Goal: Download file/media

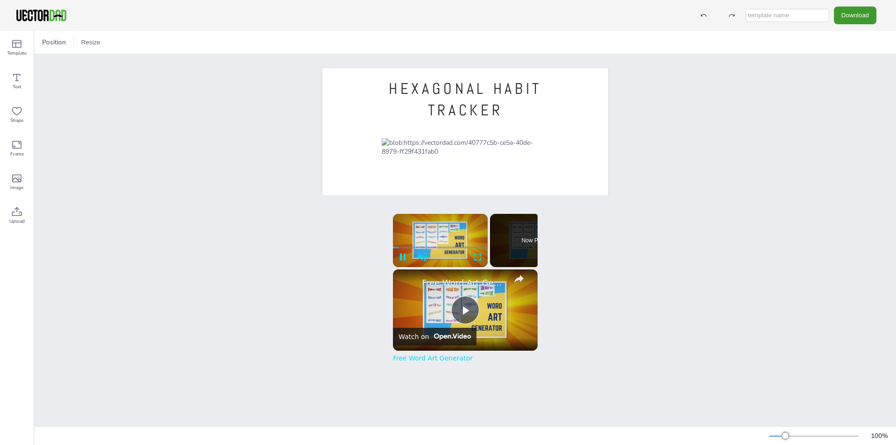
click at [818, 109] on div "HEXAGONAL HABIT TRACKER [DOMAIN_NAME]" at bounding box center [465, 252] width 861 height 397
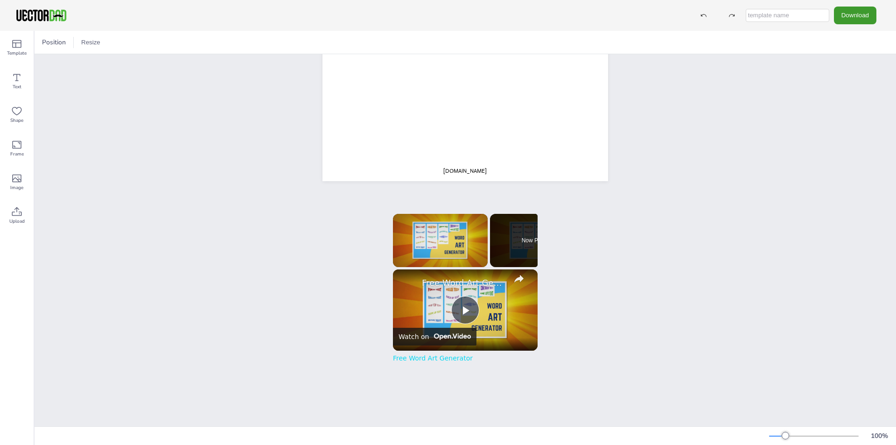
scroll to position [263, 0]
click at [465, 167] on span "[DOMAIN_NAME]" at bounding box center [464, 168] width 43 height 7
click at [461, 144] on icon at bounding box center [465, 145] width 8 height 9
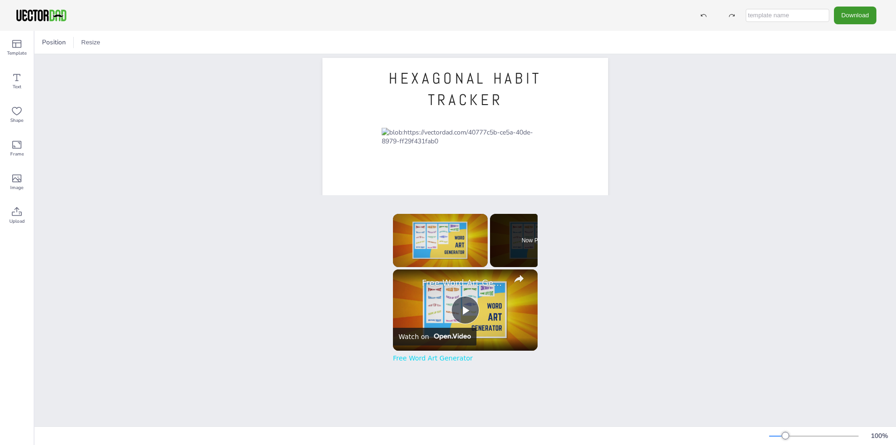
scroll to position [0, 0]
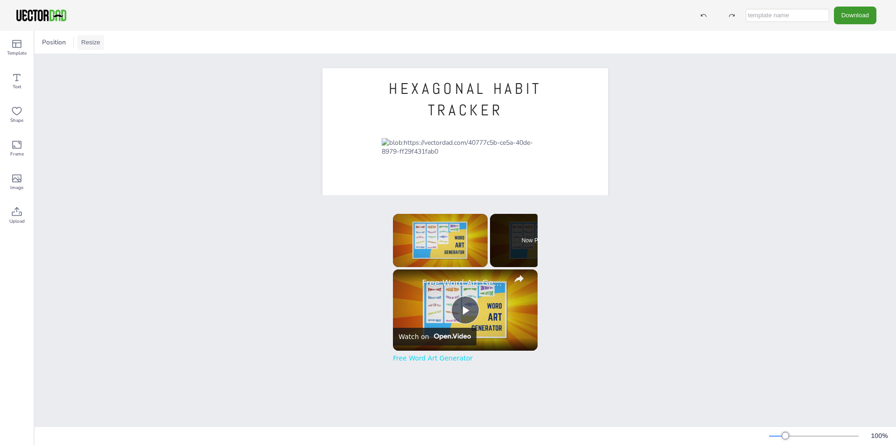
click at [82, 40] on button "Resize" at bounding box center [90, 42] width 27 height 15
click at [88, 108] on div "HEXAGONAL HABIT TRACKER" at bounding box center [465, 252] width 861 height 397
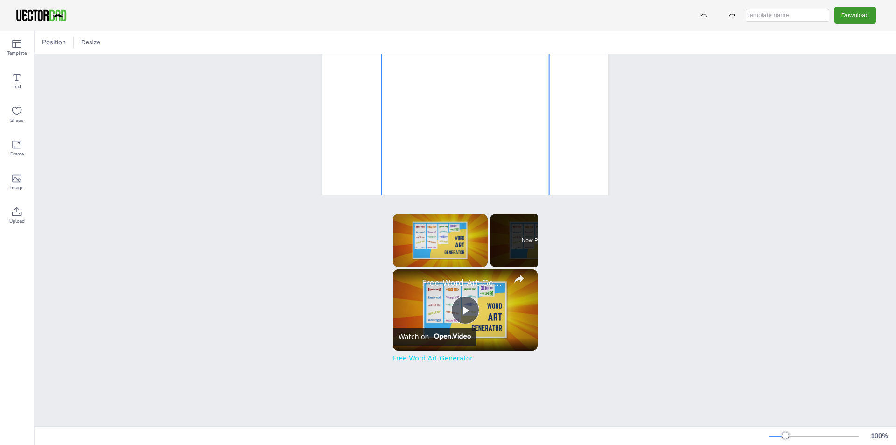
scroll to position [187, 0]
click at [198, 101] on div "HEXAGONAL HABIT TRACKER" at bounding box center [465, 65] width 861 height 397
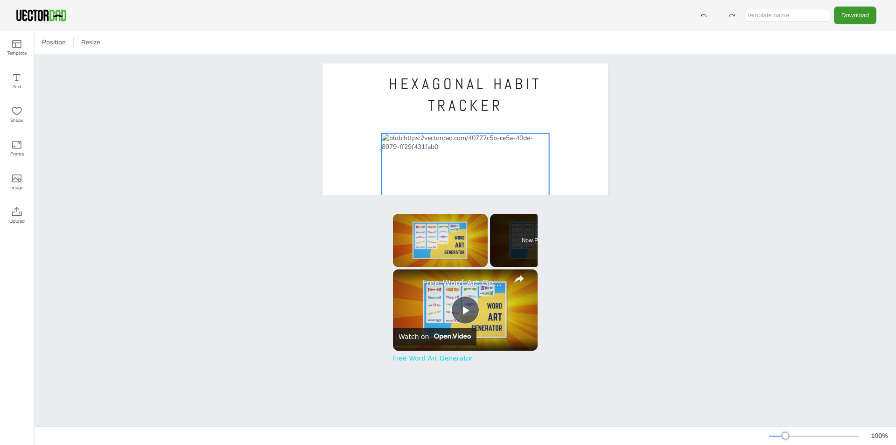
scroll to position [0, 0]
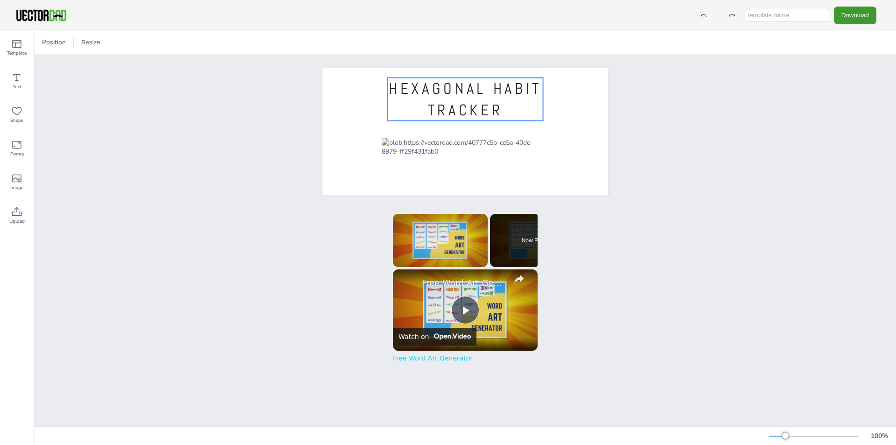
click at [463, 88] on span "HEXAGONAL HABIT TRACKER" at bounding box center [465, 99] width 153 height 41
click at [492, 108] on span "HEXAGONAL HABIT TRACKER" at bounding box center [465, 99] width 153 height 41
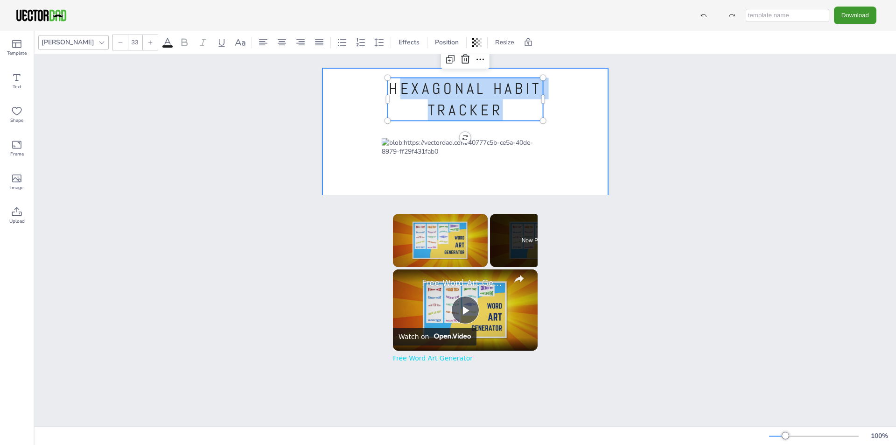
drag, startPoint x: 494, startPoint y: 108, endPoint x: 418, endPoint y: 97, distance: 77.3
click at [405, 90] on span "HEXAGONAL HABIT TRACKER" at bounding box center [465, 99] width 153 height 41
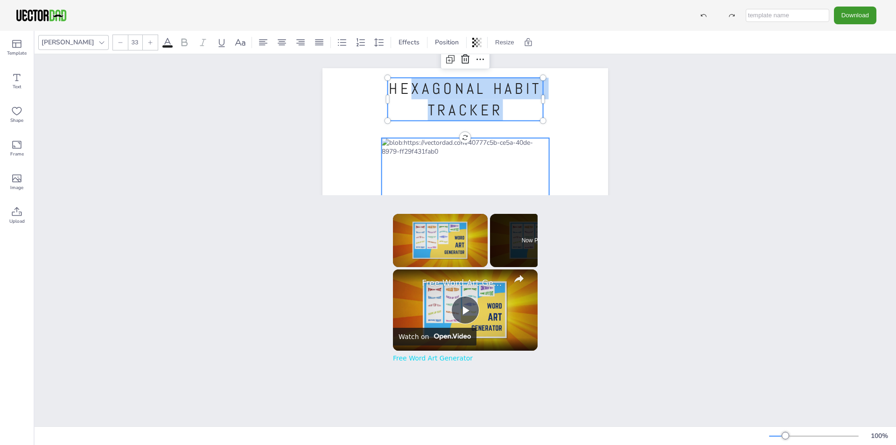
click at [449, 147] on div at bounding box center [466, 271] width 168 height 267
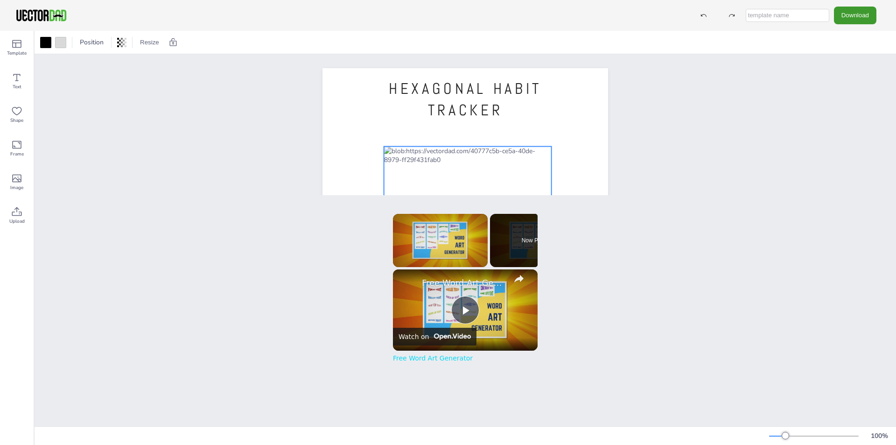
drag, startPoint x: 440, startPoint y: 144, endPoint x: 443, endPoint y: 153, distance: 8.7
click at [443, 153] on div at bounding box center [468, 280] width 168 height 267
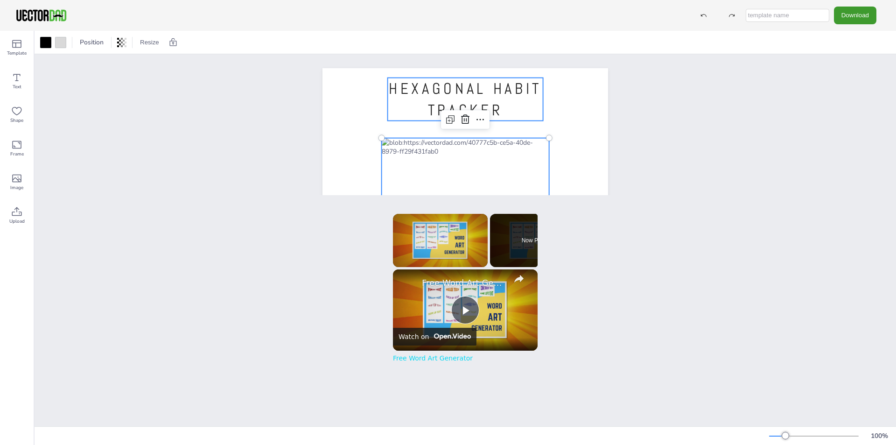
click at [518, 105] on p "HEXAGONAL HABIT TRACKER" at bounding box center [465, 99] width 155 height 43
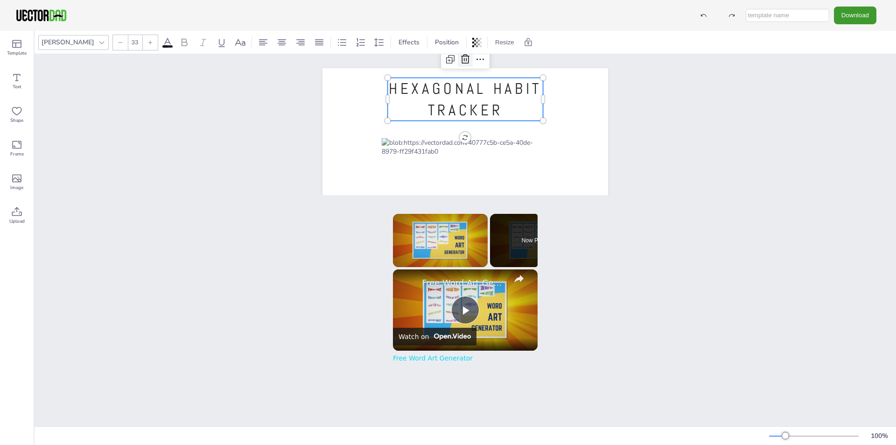
click at [461, 59] on icon at bounding box center [465, 59] width 11 height 11
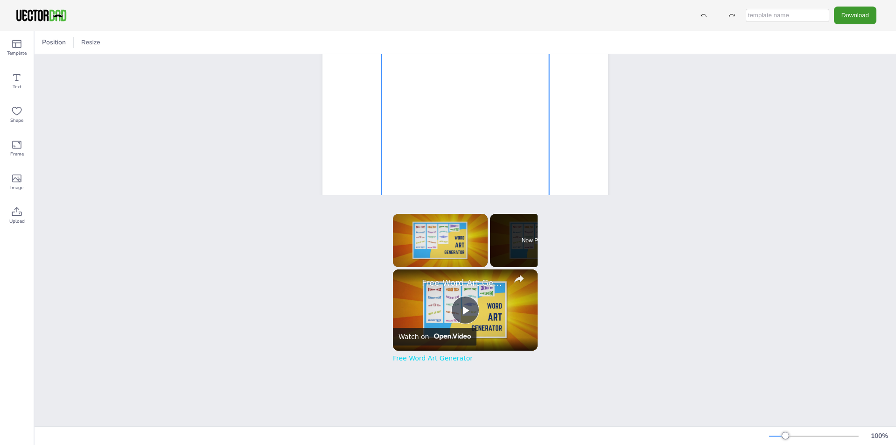
click at [479, 120] on div at bounding box center [466, 84] width 168 height 267
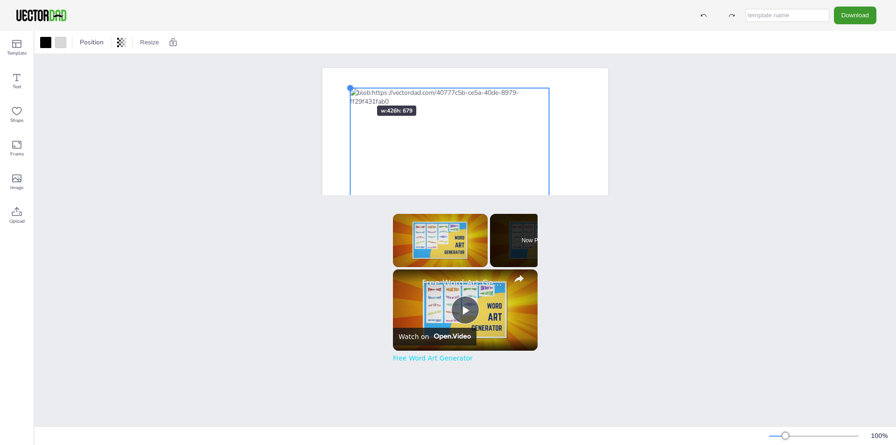
drag, startPoint x: 380, startPoint y: 139, endPoint x: 349, endPoint y: 89, distance: 58.7
click at [349, 89] on div at bounding box center [349, 87] width 7 height 7
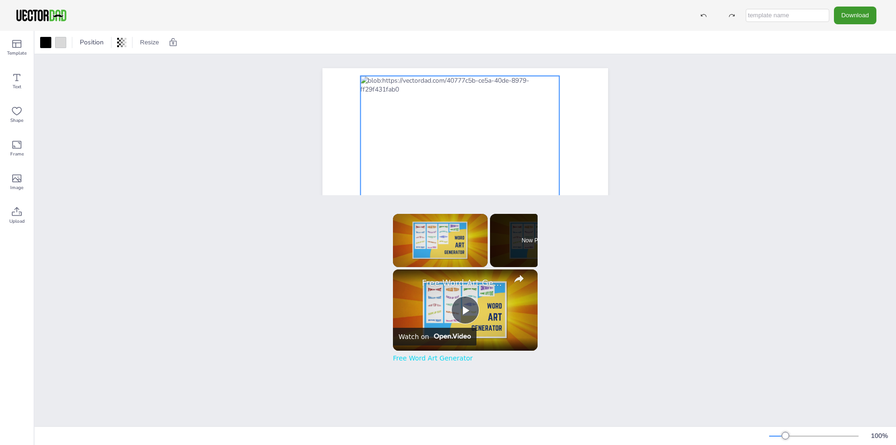
drag, startPoint x: 442, startPoint y: 147, endPoint x: 452, endPoint y: 135, distance: 15.9
click at [452, 135] on div at bounding box center [459, 234] width 199 height 317
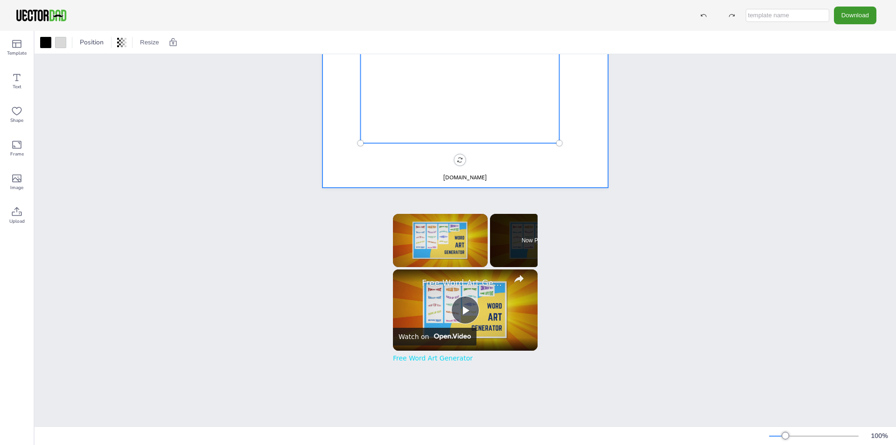
scroll to position [263, 0]
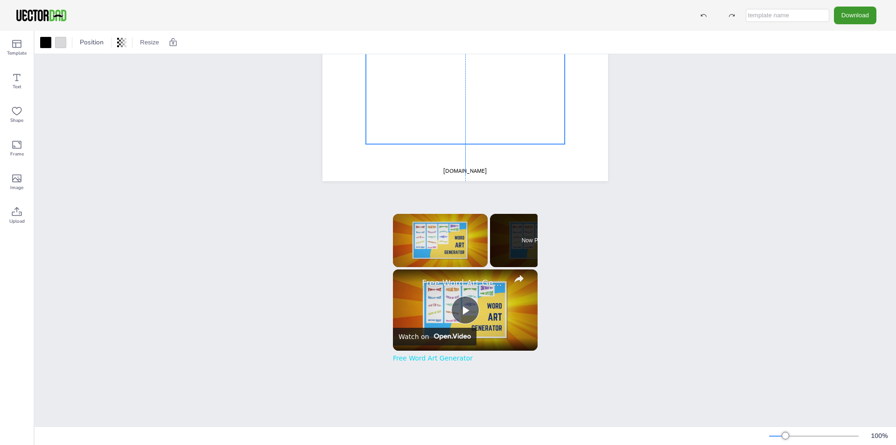
drag, startPoint x: 487, startPoint y: 78, endPoint x: 491, endPoint y: 86, distance: 8.3
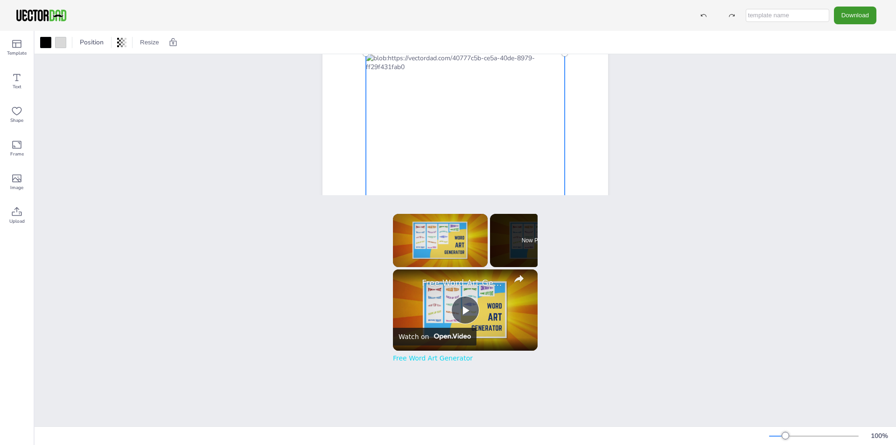
scroll to position [0, 0]
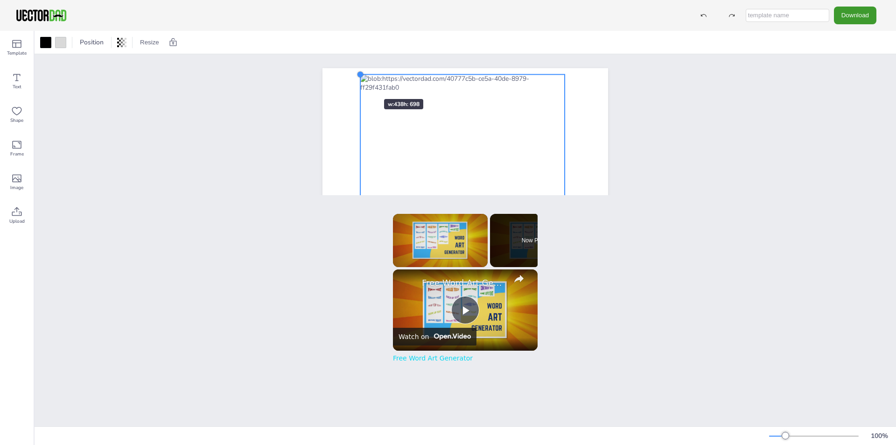
drag, startPoint x: 362, startPoint y: 85, endPoint x: 443, endPoint y: 111, distance: 85.3
click at [357, 82] on div "[DOMAIN_NAME]" at bounding box center [465, 252] width 286 height 369
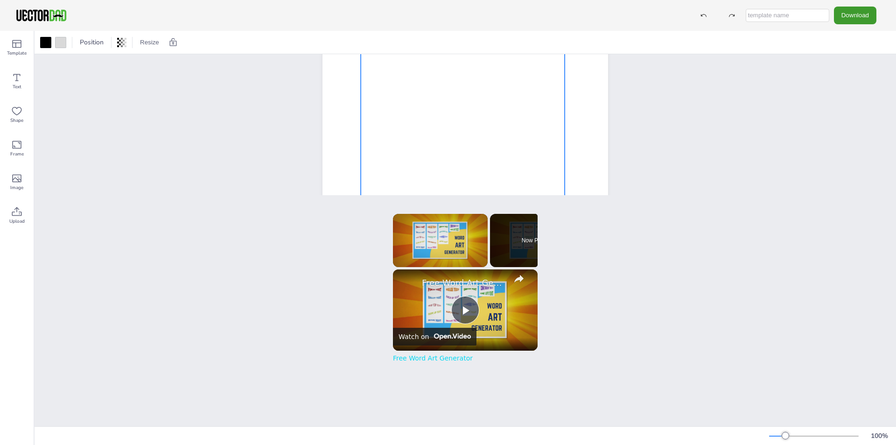
scroll to position [233, 0]
drag, startPoint x: 470, startPoint y: 70, endPoint x: 473, endPoint y: 138, distance: 67.7
click at [473, 138] on div at bounding box center [466, 71] width 204 height 325
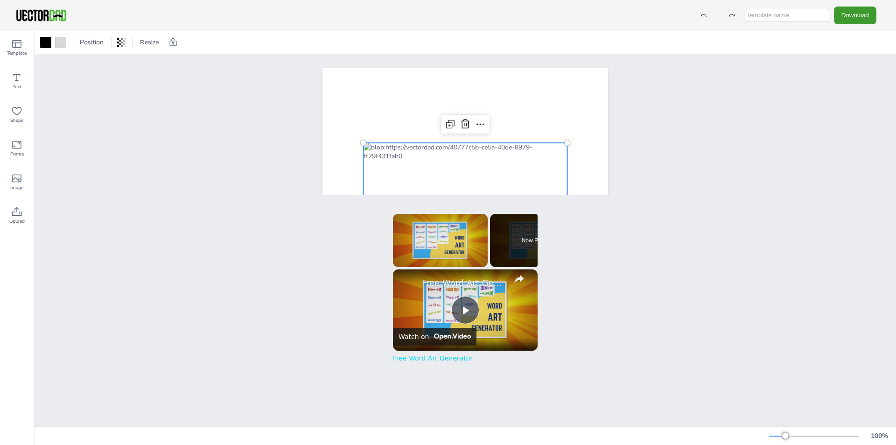
scroll to position [140, 0]
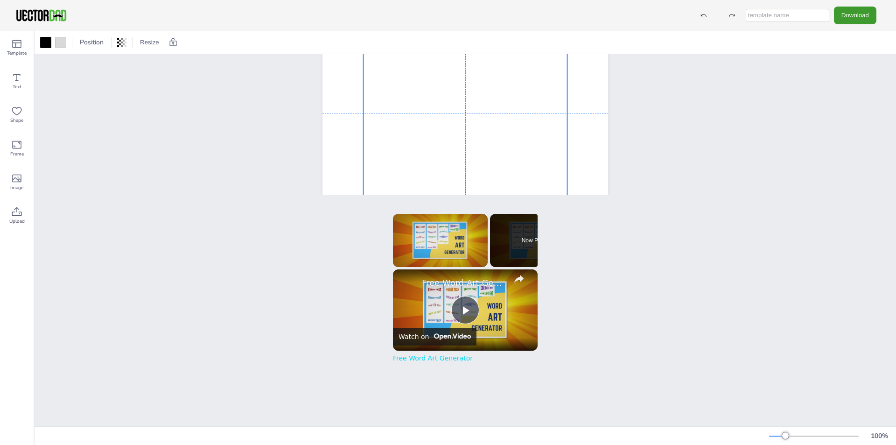
drag, startPoint x: 467, startPoint y: 144, endPoint x: 467, endPoint y: 92, distance: 51.8
click at [467, 92] on div at bounding box center [466, 112] width 204 height 325
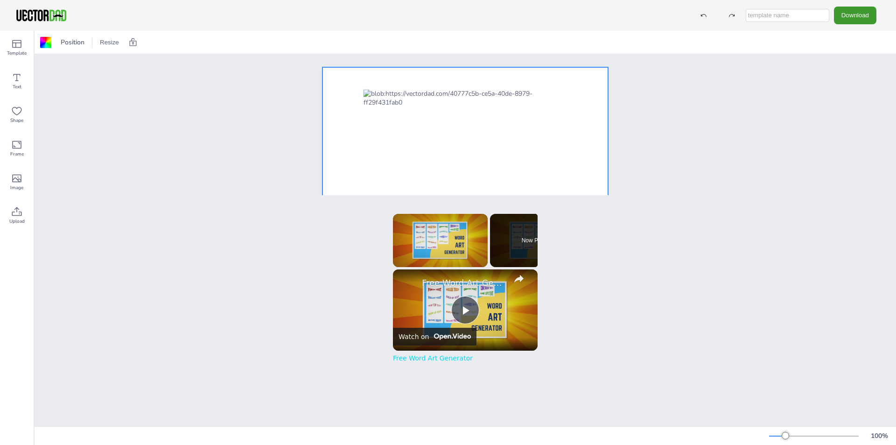
scroll to position [0, 0]
click at [837, 12] on button "Download" at bounding box center [855, 15] width 42 height 17
click at [868, 56] on li "PNG" at bounding box center [857, 56] width 77 height 19
